Goal: Transaction & Acquisition: Purchase product/service

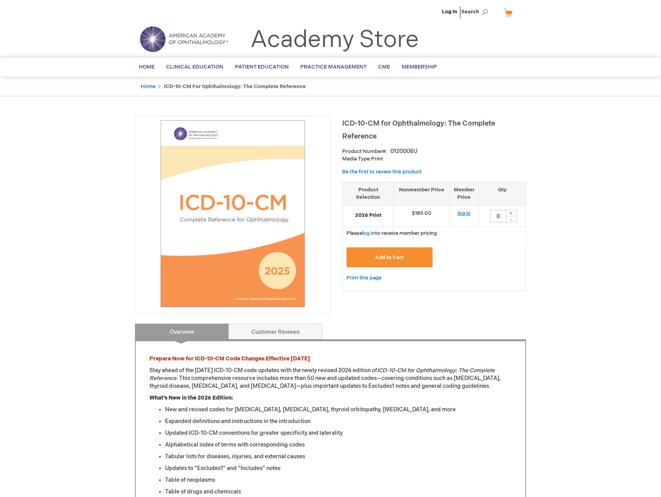
click at [463, 212] on link "log in" at bounding box center [464, 213] width 13 height 6
click at [510, 212] on div "+" at bounding box center [511, 213] width 12 height 7
type input "1"
click at [395, 254] on span "Add to Cart" at bounding box center [389, 257] width 29 height 6
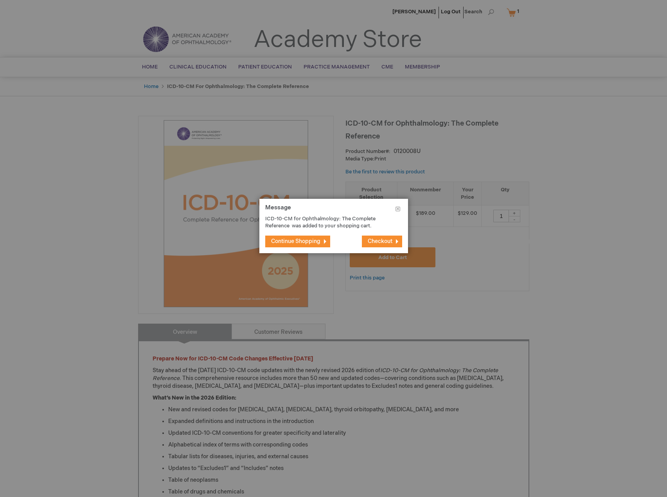
click at [298, 241] on span "Continue Shopping" at bounding box center [295, 241] width 49 height 7
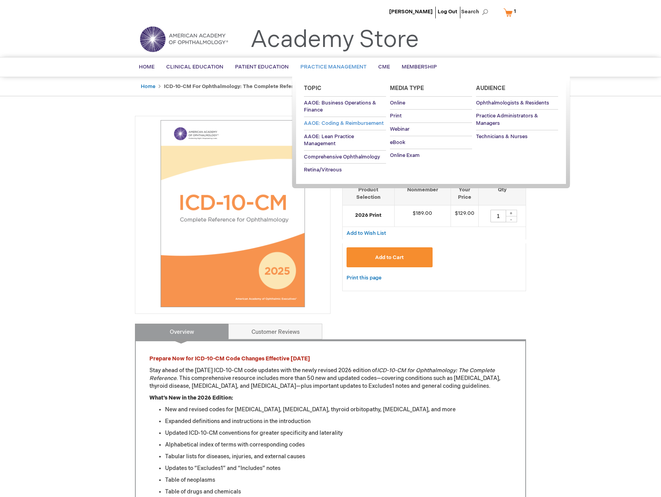
click at [338, 123] on span "AAOE: Coding & Reimbursement" at bounding box center [344, 123] width 80 height 6
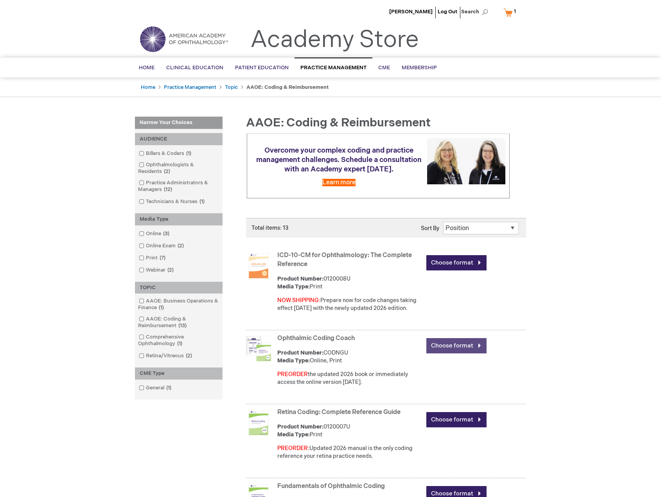
click at [436, 344] on link "Choose format" at bounding box center [456, 345] width 60 height 15
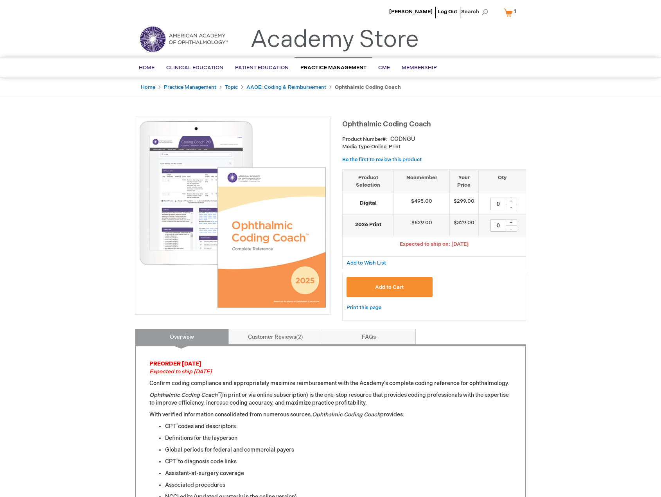
click at [513, 225] on div "+" at bounding box center [511, 222] width 12 height 7
type input "1"
click at [379, 286] on span "Add to Cart" at bounding box center [389, 287] width 29 height 6
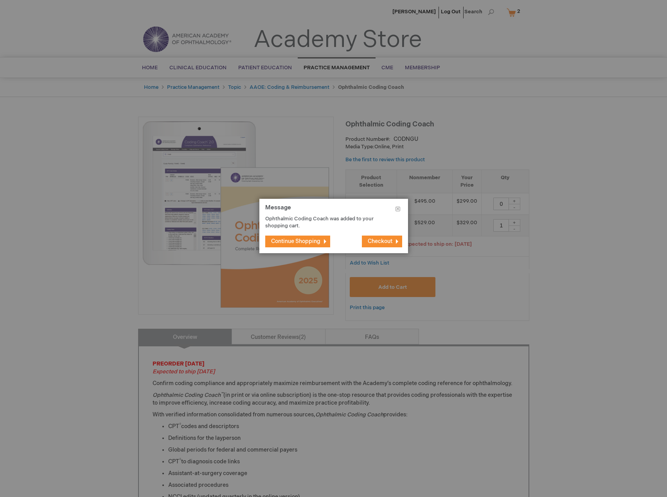
click at [304, 244] on span "Continue Shopping" at bounding box center [295, 241] width 49 height 7
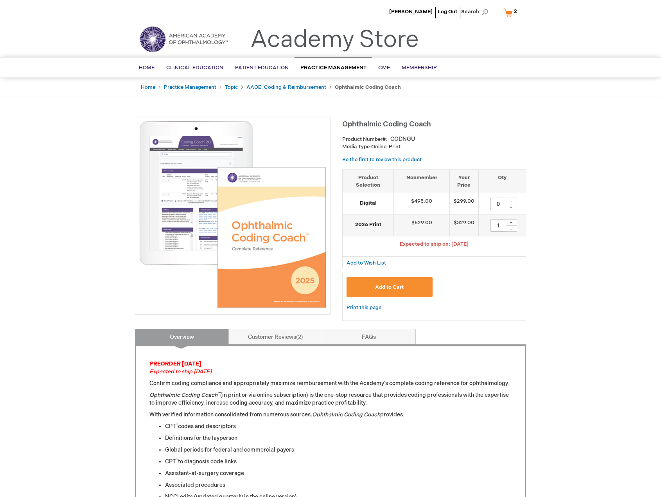
click at [510, 11] on link "My Cart 2 2 items" at bounding box center [512, 12] width 20 height 14
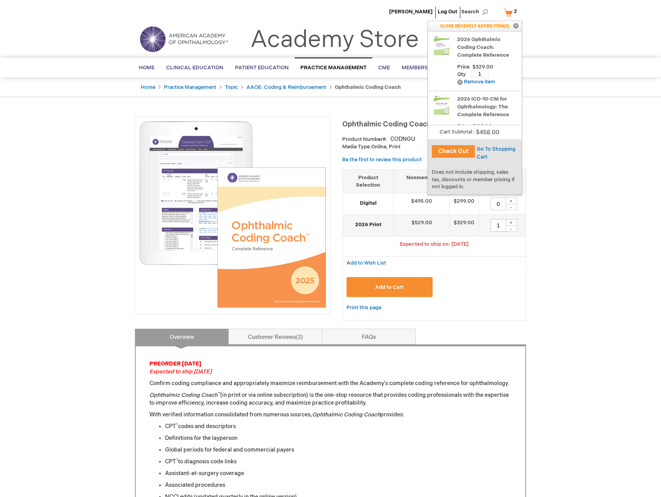
click at [459, 146] on button "Check Out" at bounding box center [453, 151] width 43 height 13
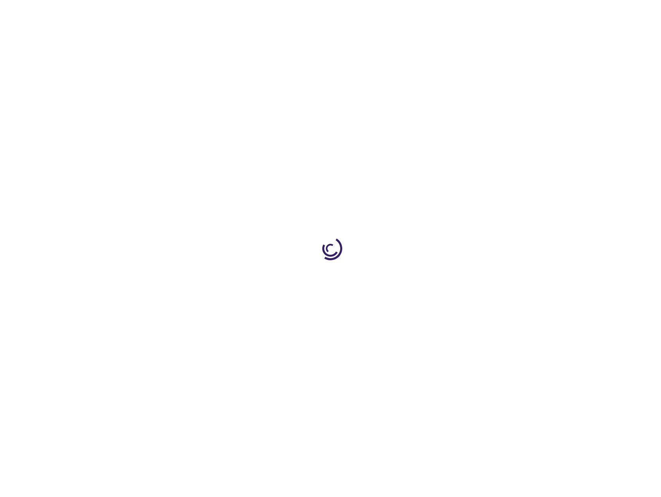
select select "US"
select select "34"
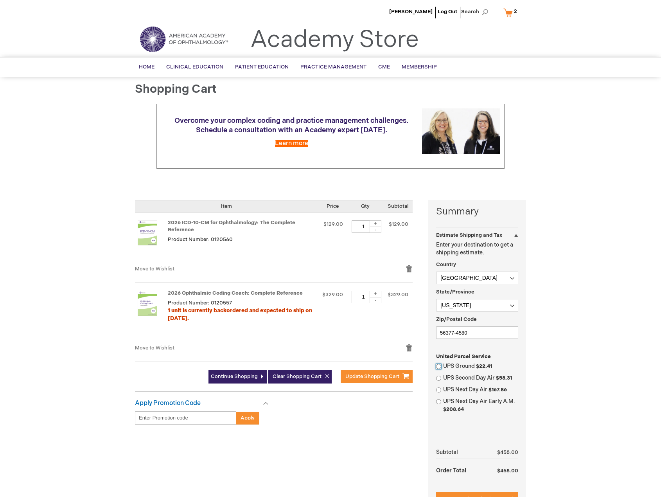
click at [438, 365] on input "UPS Ground $22.41" at bounding box center [438, 366] width 5 height 5
radio input "true"
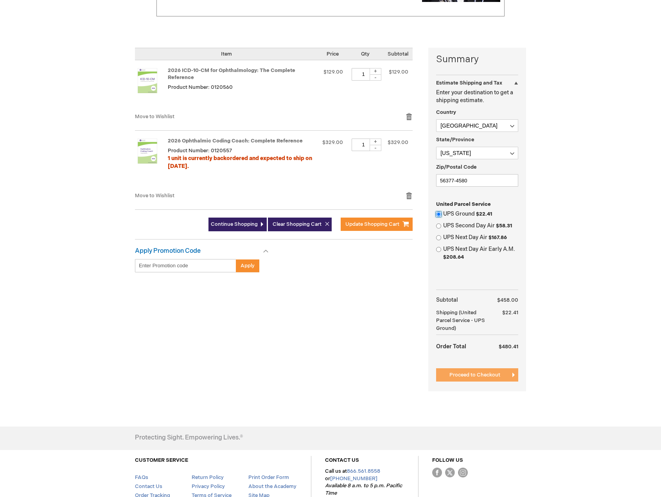
scroll to position [156, 0]
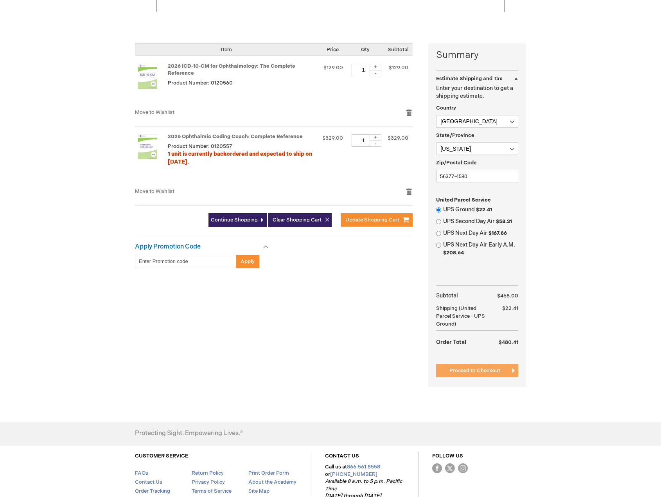
click at [476, 370] on span "Proceed to Checkout" at bounding box center [474, 370] width 51 height 6
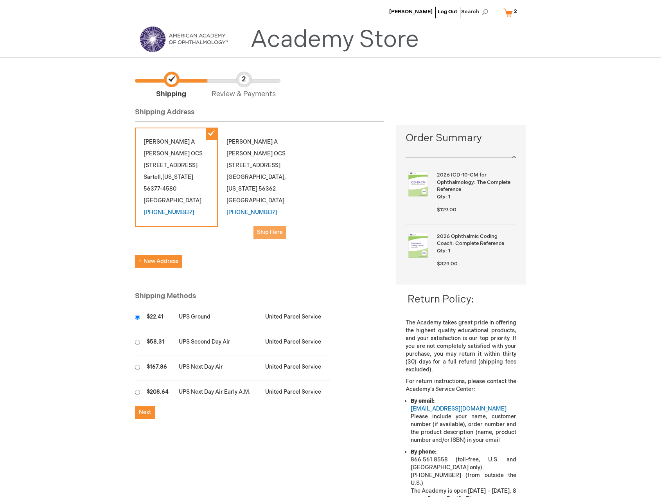
click at [271, 229] on span "Ship Here" at bounding box center [270, 232] width 26 height 7
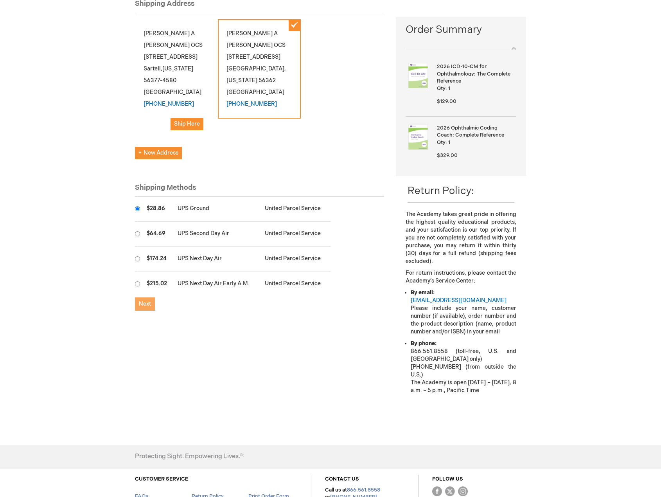
scroll to position [117, 0]
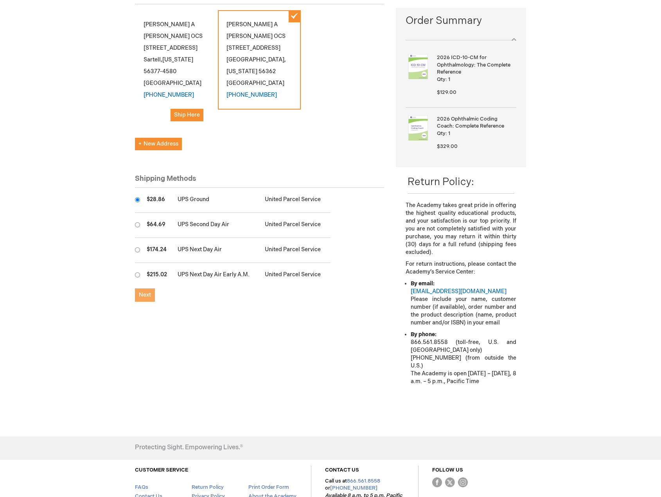
click at [144, 296] on span "Next" at bounding box center [145, 294] width 12 height 7
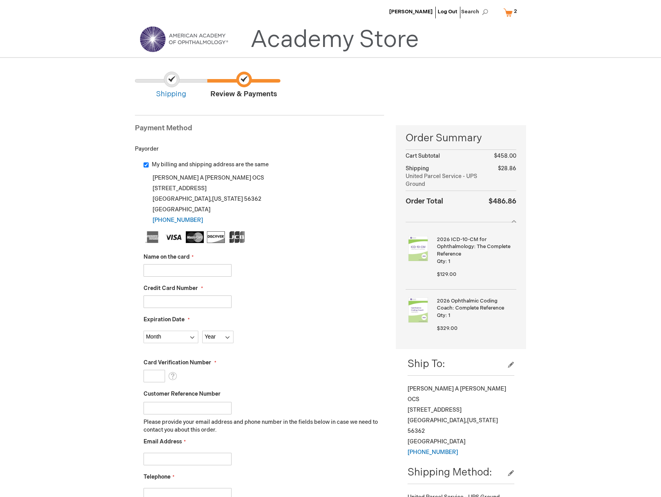
click at [162, 271] on input "Name on the card" at bounding box center [188, 270] width 88 height 13
type input "Patrick Howard"
click at [161, 303] on input "Credit Card Number" at bounding box center [188, 301] width 88 height 13
type input "372723272421014"
select select "12"
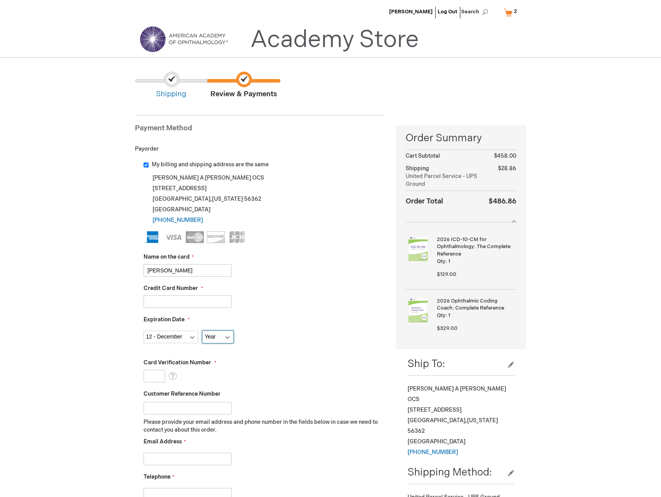
select select "2025"
type input "0194"
click at [166, 458] on input "Email Address" at bounding box center [188, 459] width 88 height 13
type input "jenbertram@centralmnretina.com"
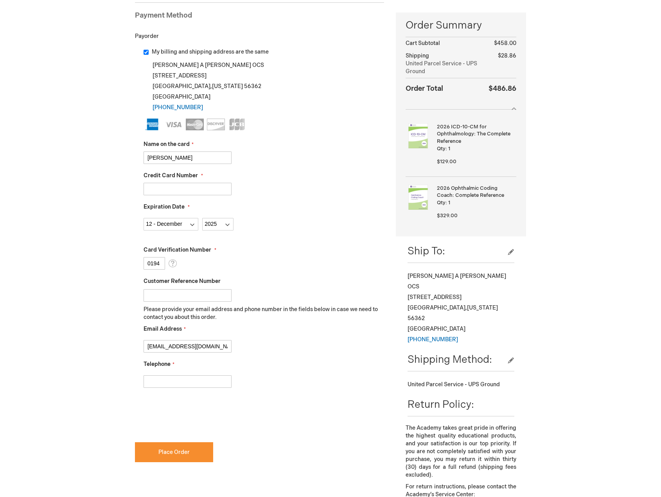
scroll to position [117, 0]
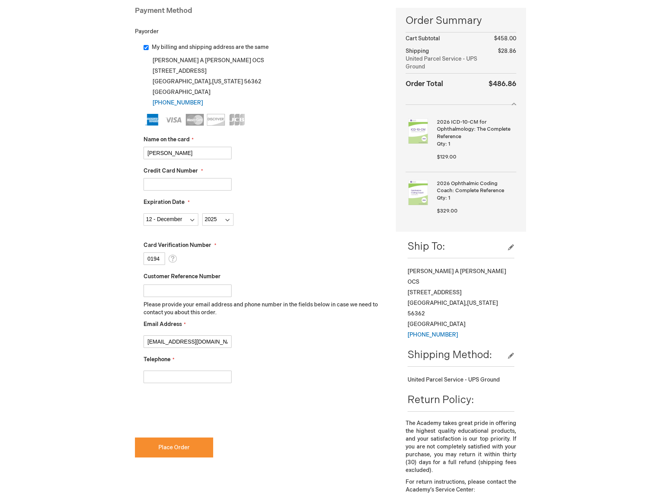
click at [183, 375] on input "Telephone" at bounding box center [188, 376] width 88 height 13
type input "320-258-9856"
checkbox input "true"
click at [171, 443] on button "Place Order" at bounding box center [174, 447] width 78 height 20
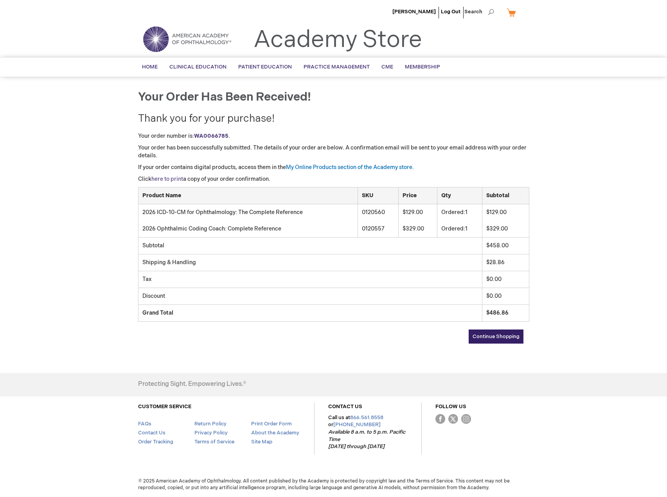
click at [171, 179] on link "here to print" at bounding box center [167, 179] width 32 height 7
click at [448, 13] on link "Log Out" at bounding box center [451, 12] width 20 height 6
